Goal: Find specific page/section: Find specific page/section

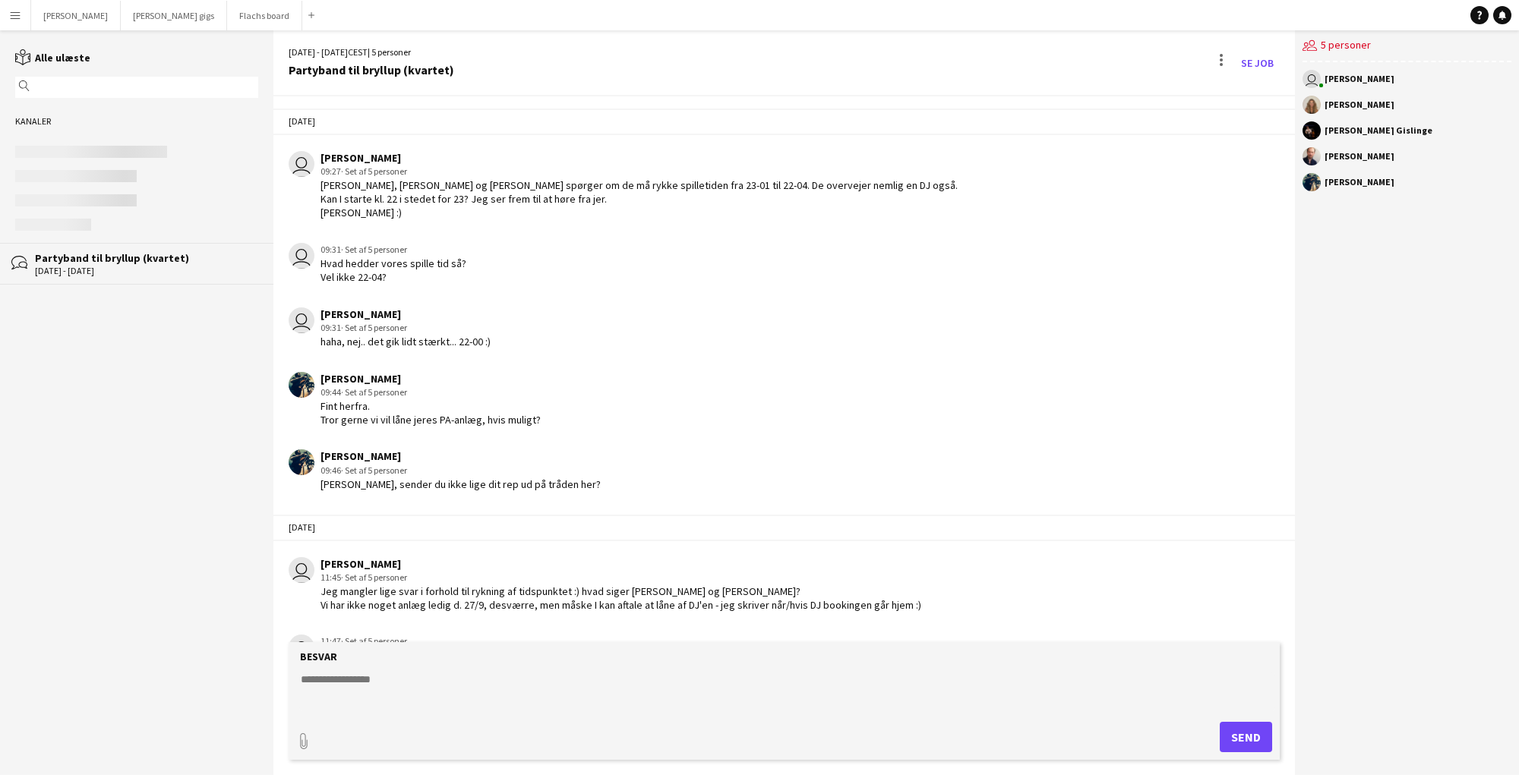
scroll to position [3032, 0]
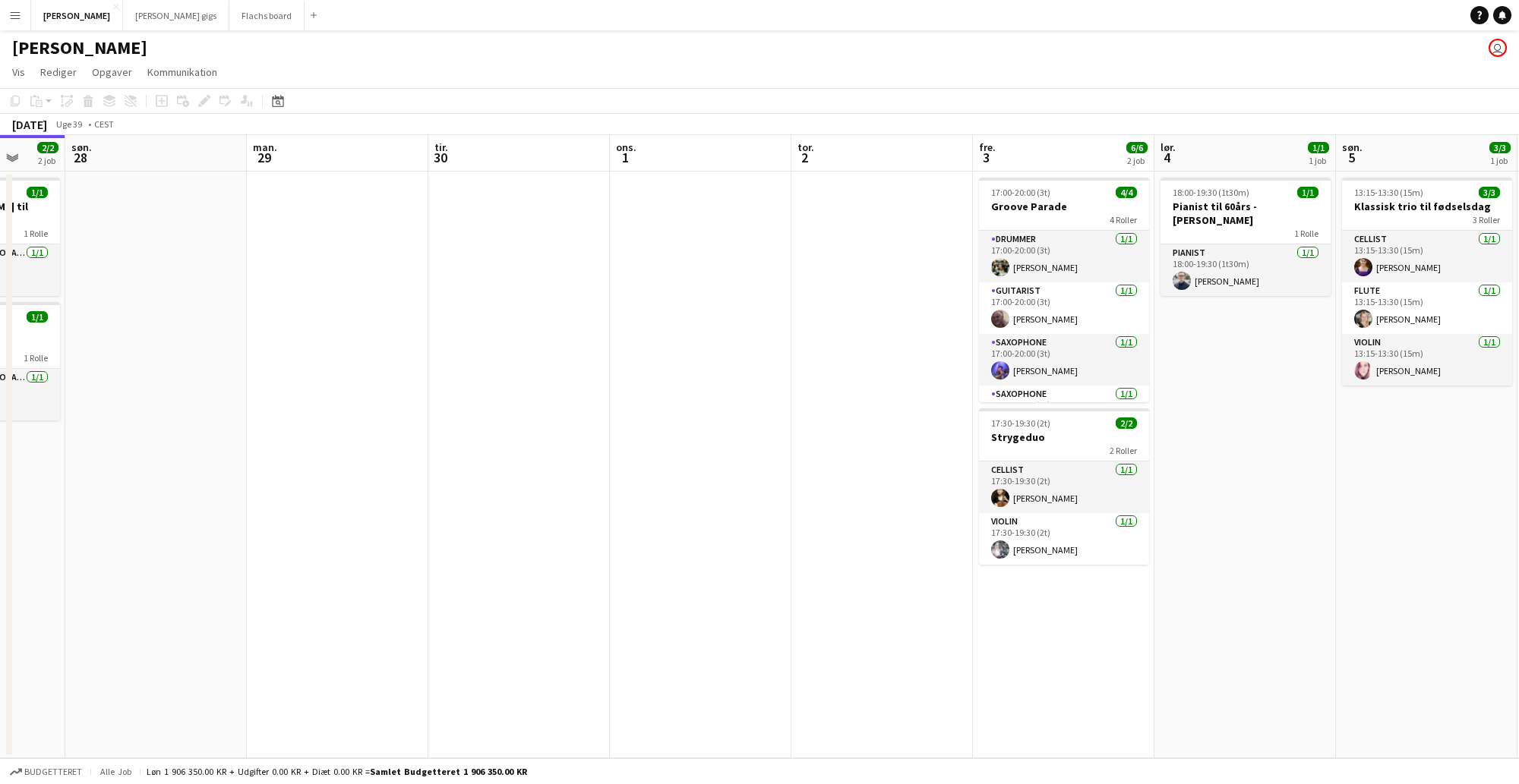
scroll to position [0, 564]
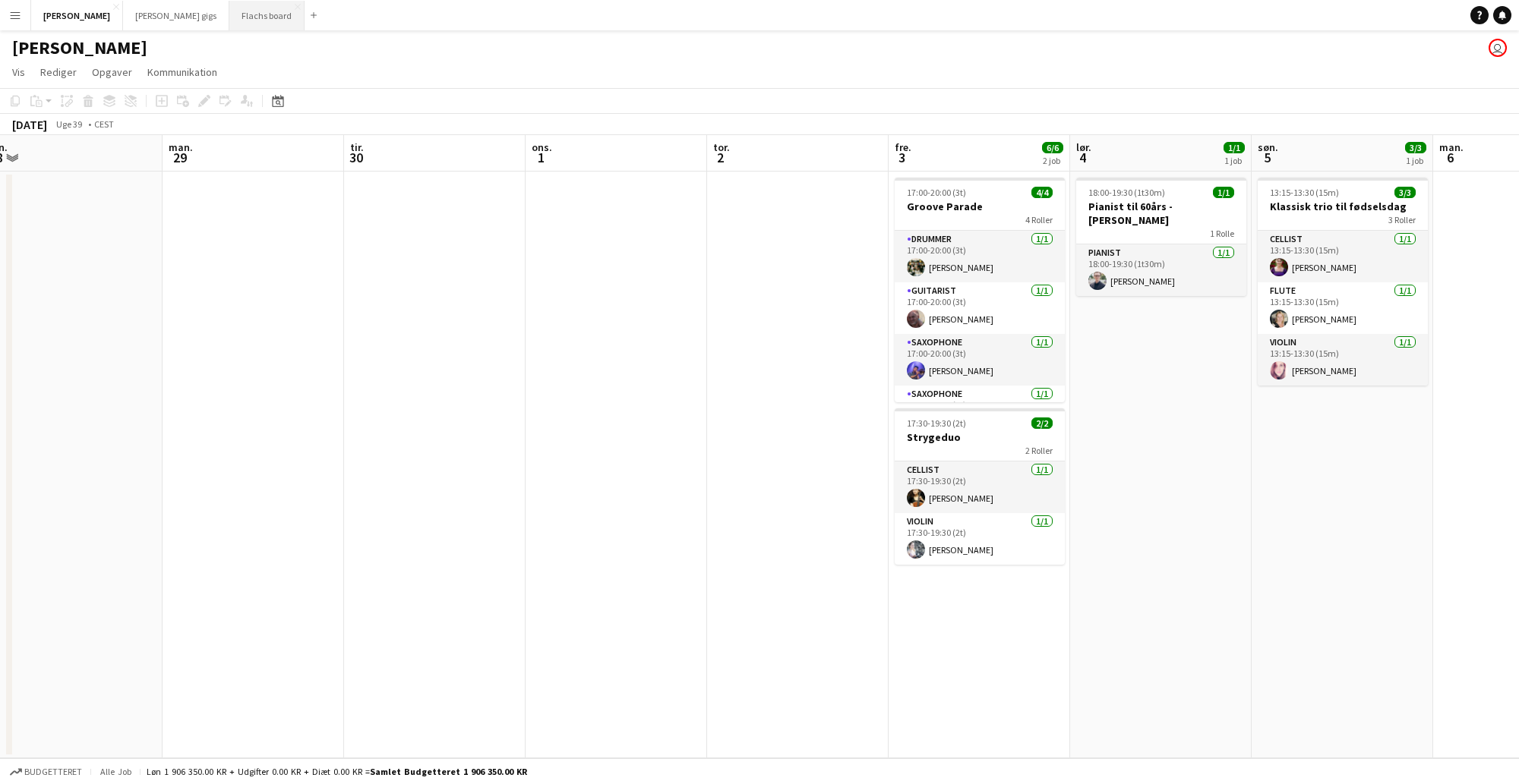
click at [229, 14] on button "Flachs board Luk" at bounding box center [267, 16] width 75 height 30
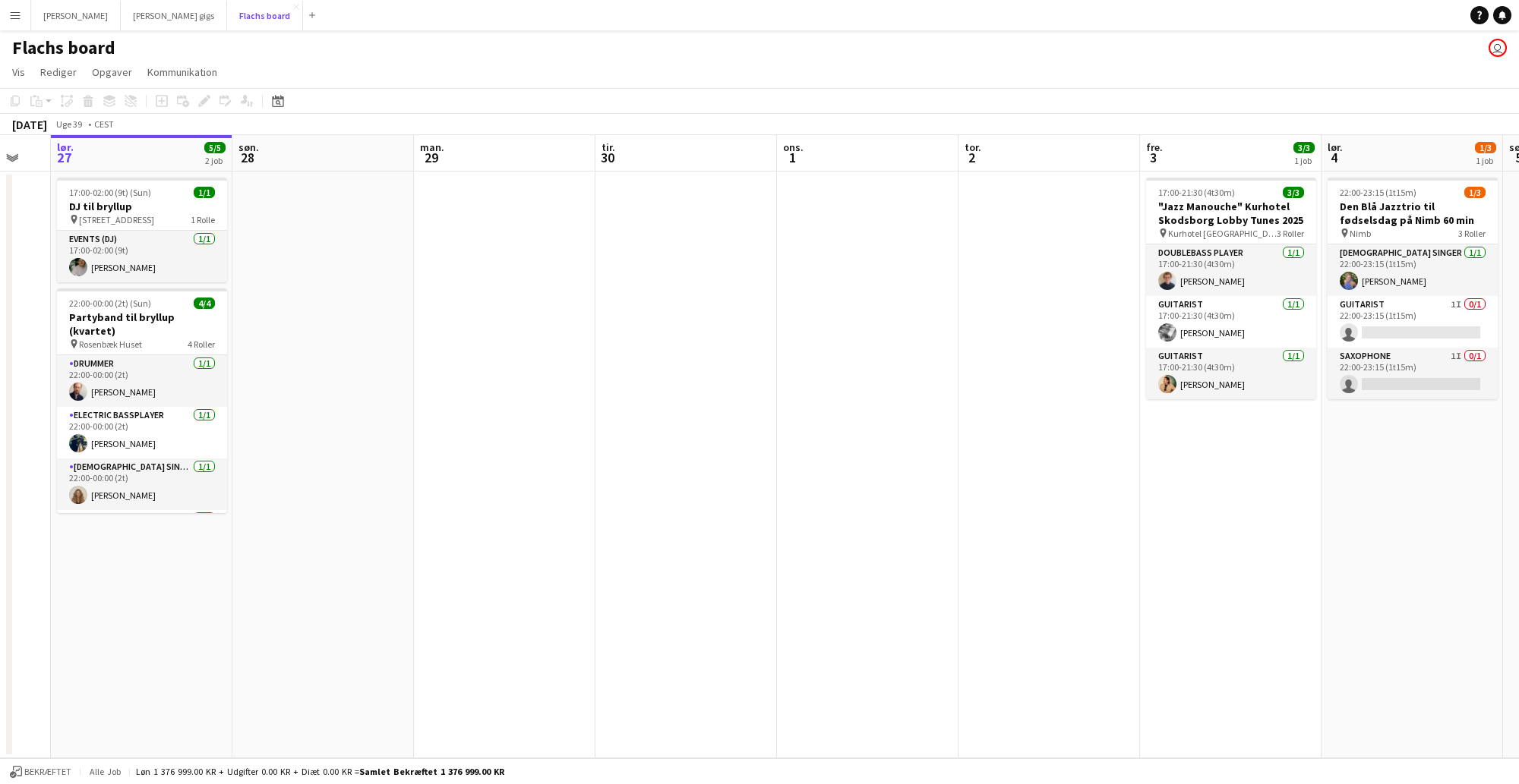
scroll to position [0, 495]
